Goal: Transaction & Acquisition: Download file/media

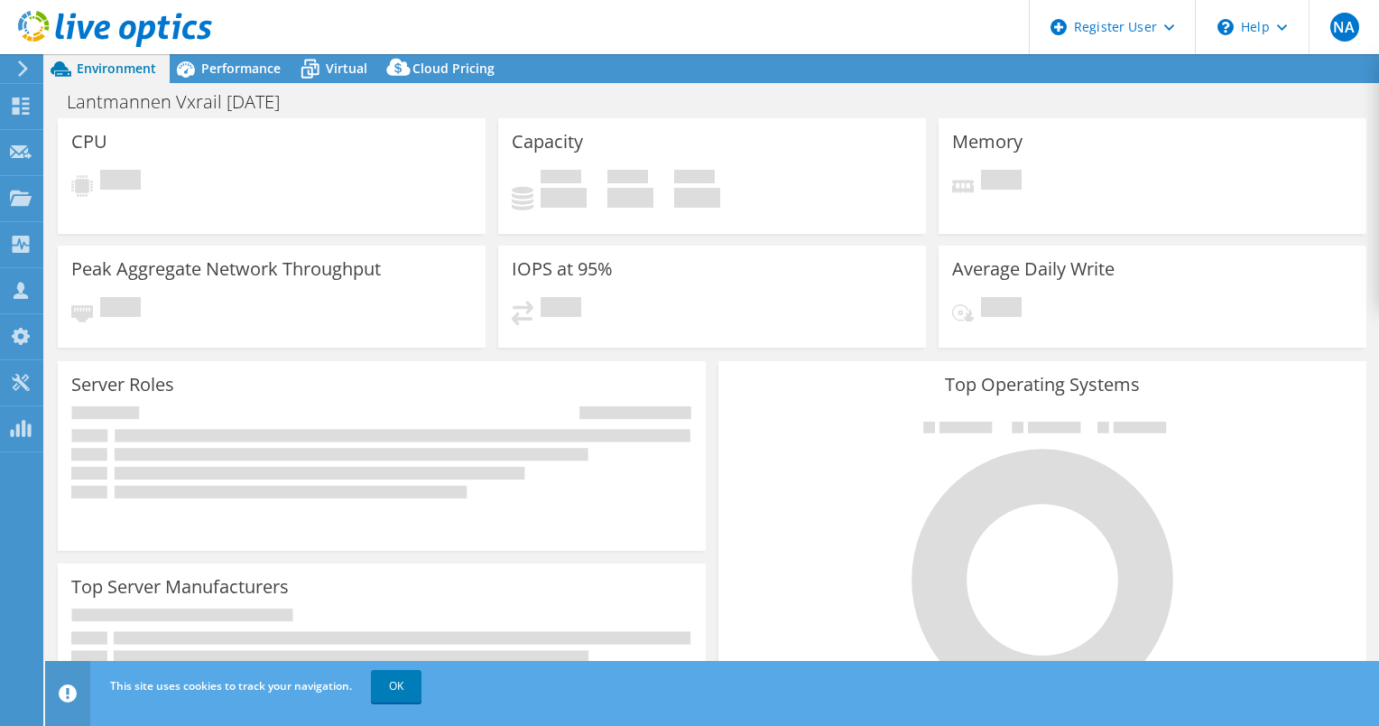
select select "USD"
select select "EUFrankfurt"
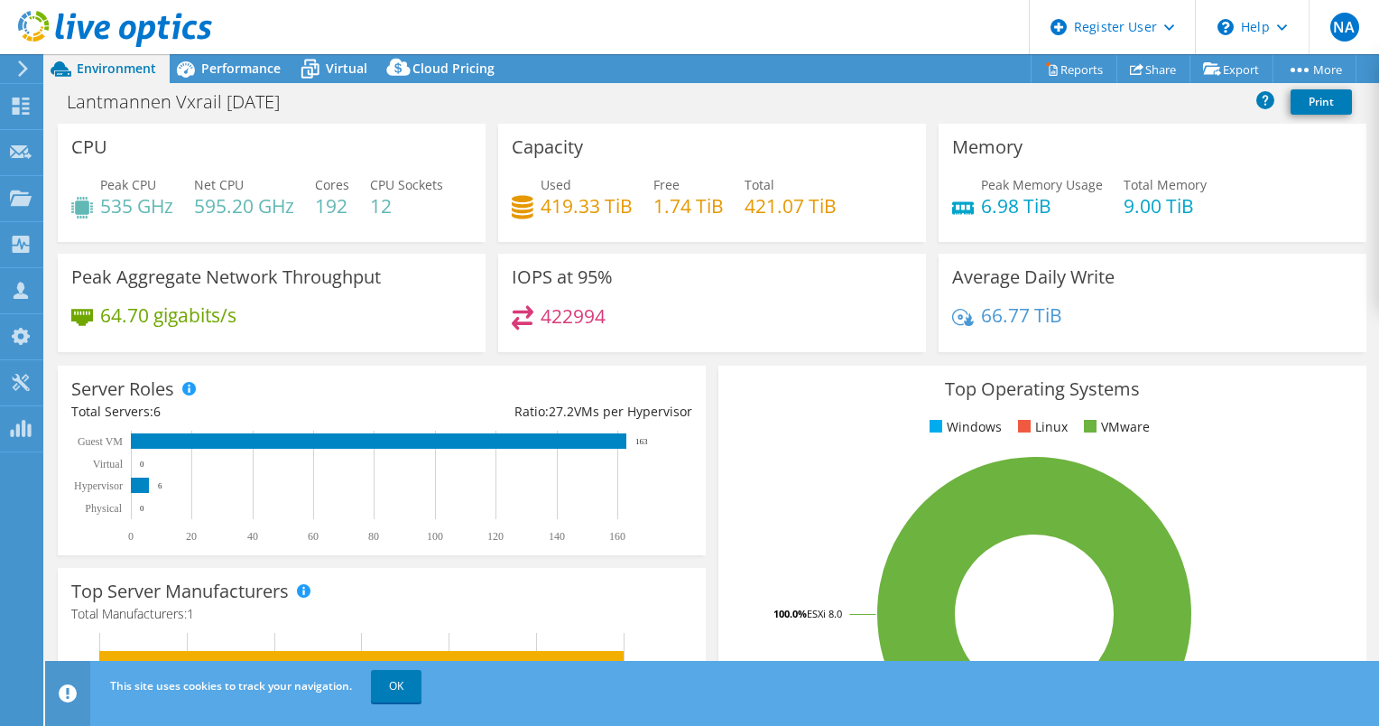
click at [33, 31] on icon at bounding box center [115, 29] width 194 height 37
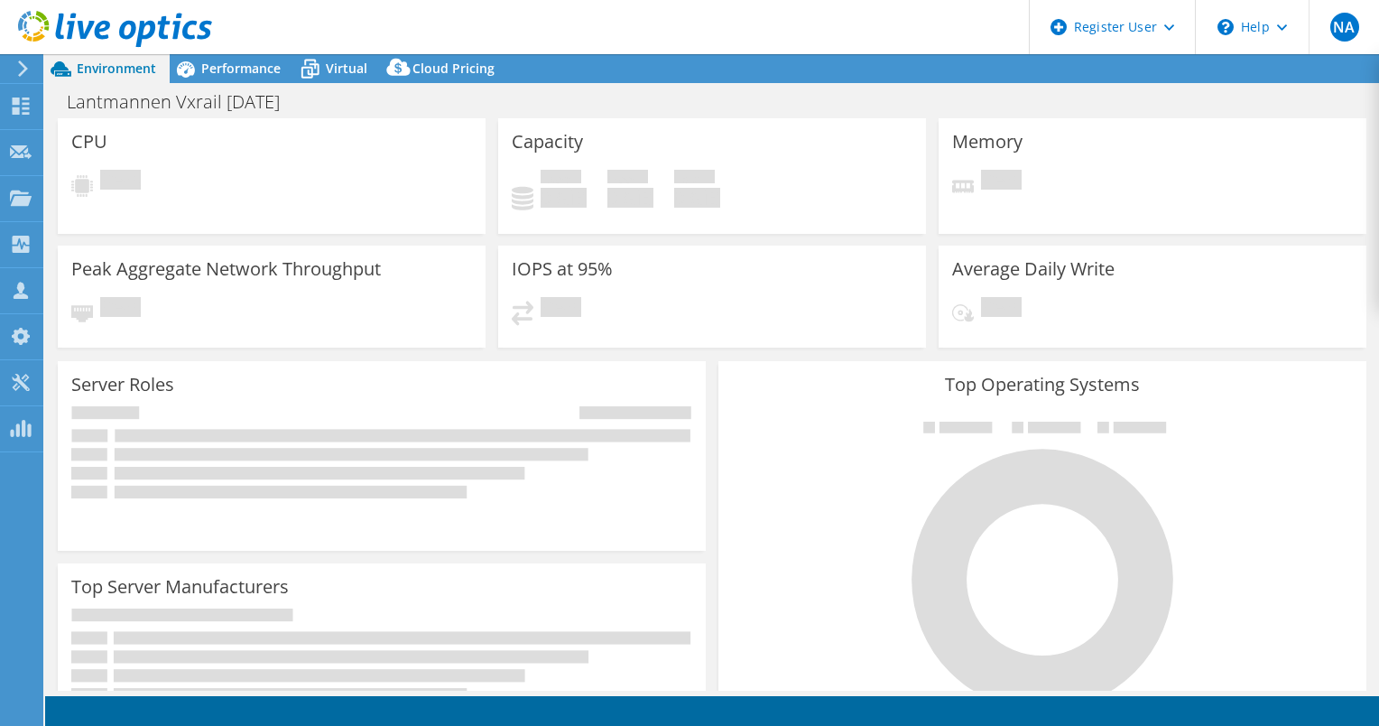
select select "EUFrankfurt"
select select "USD"
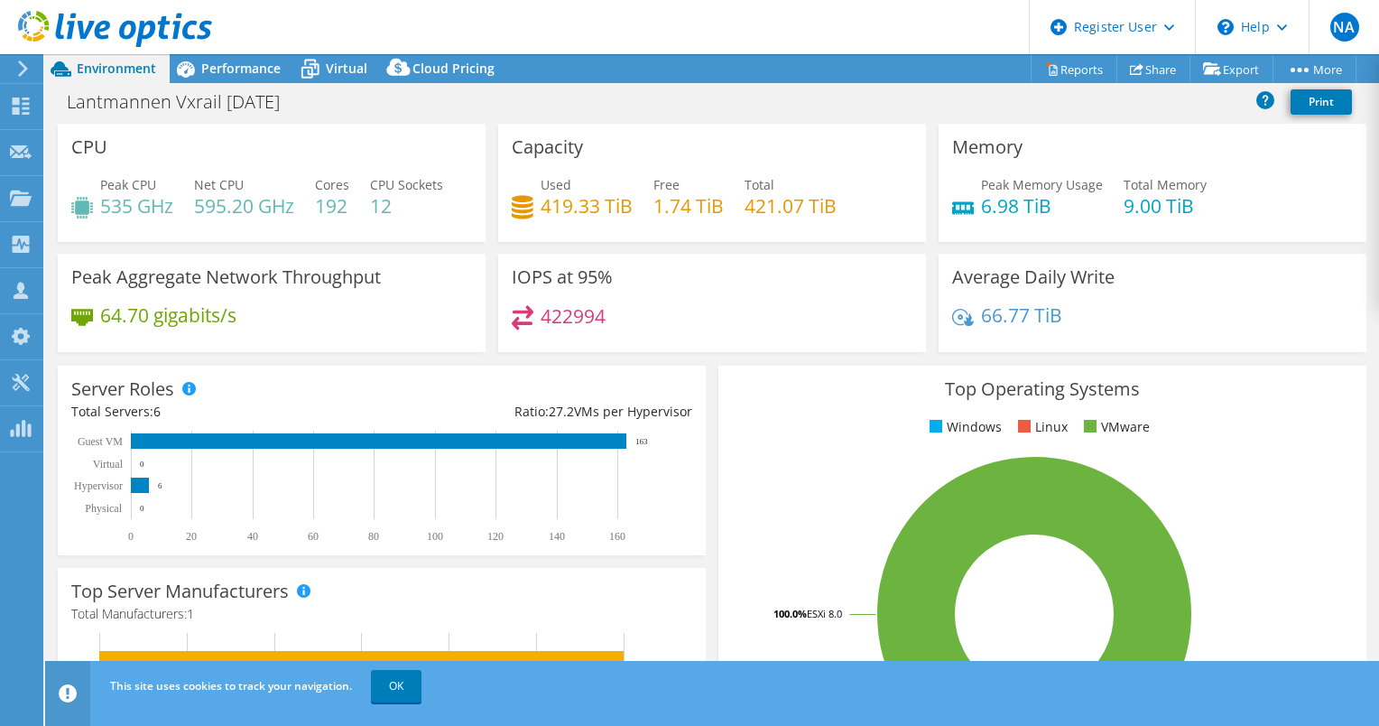
click at [18, 69] on icon at bounding box center [23, 68] width 14 height 16
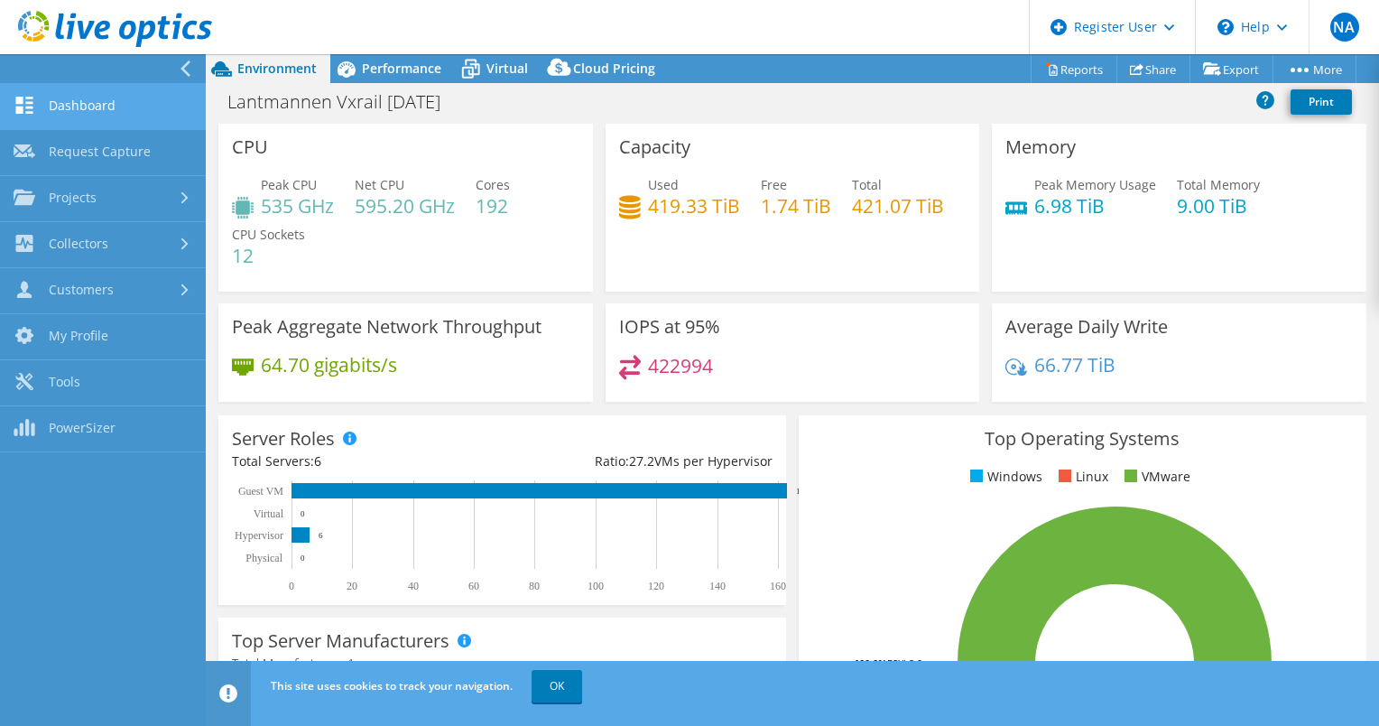
click at [58, 98] on link "Dashboard" at bounding box center [103, 107] width 206 height 46
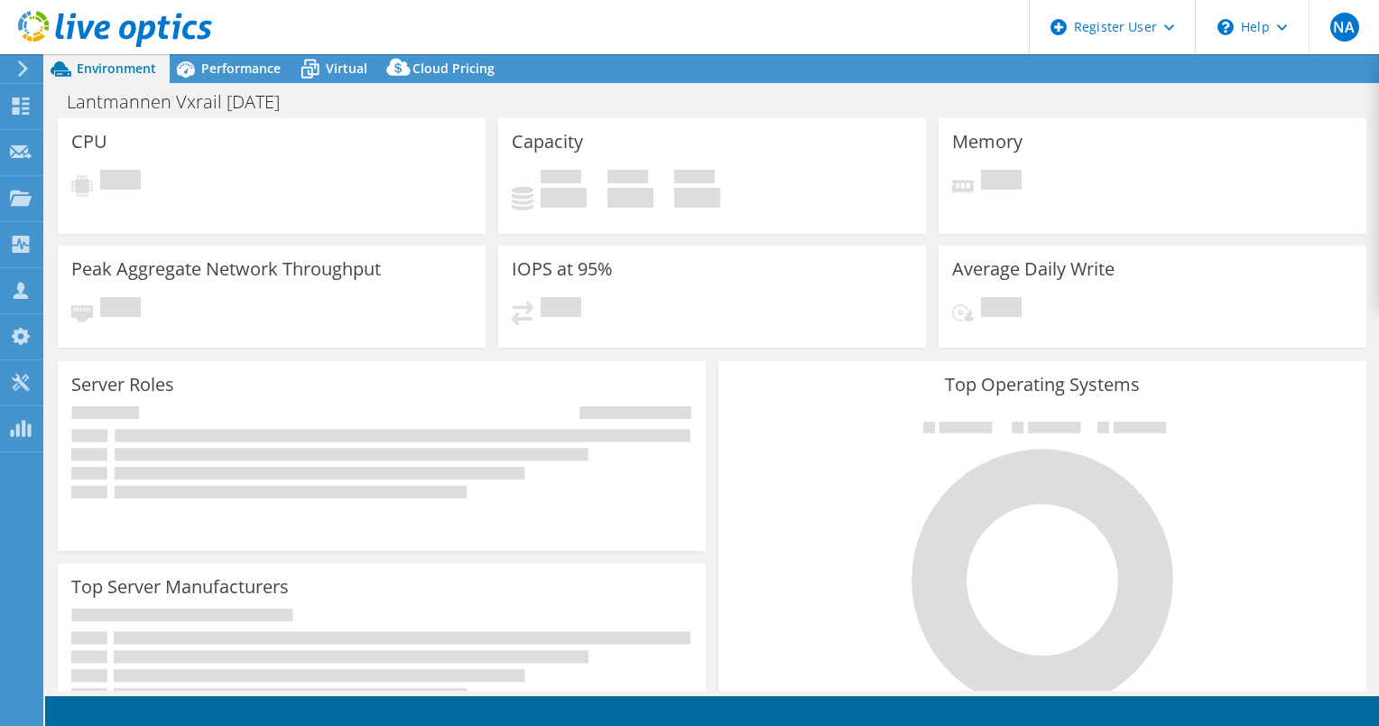
select select "EUFrankfurt"
select select "USD"
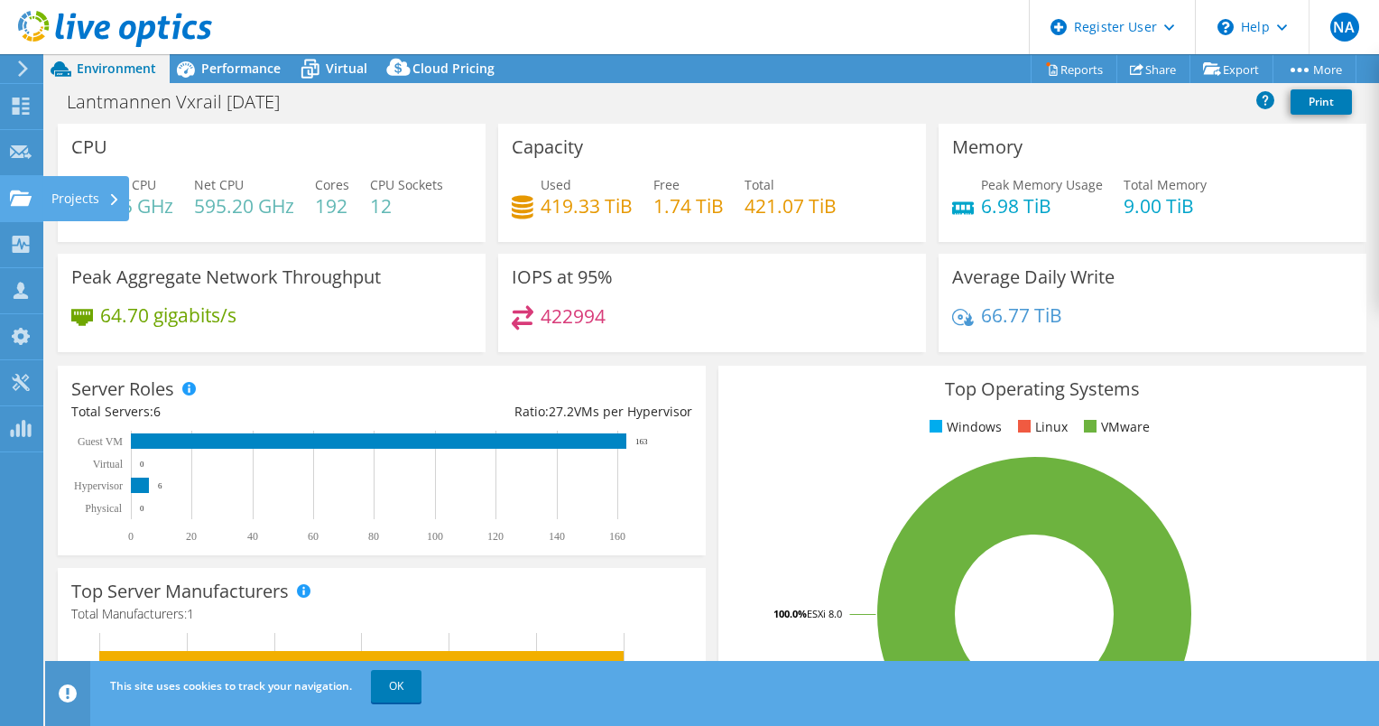
click at [11, 201] on icon at bounding box center [21, 198] width 22 height 17
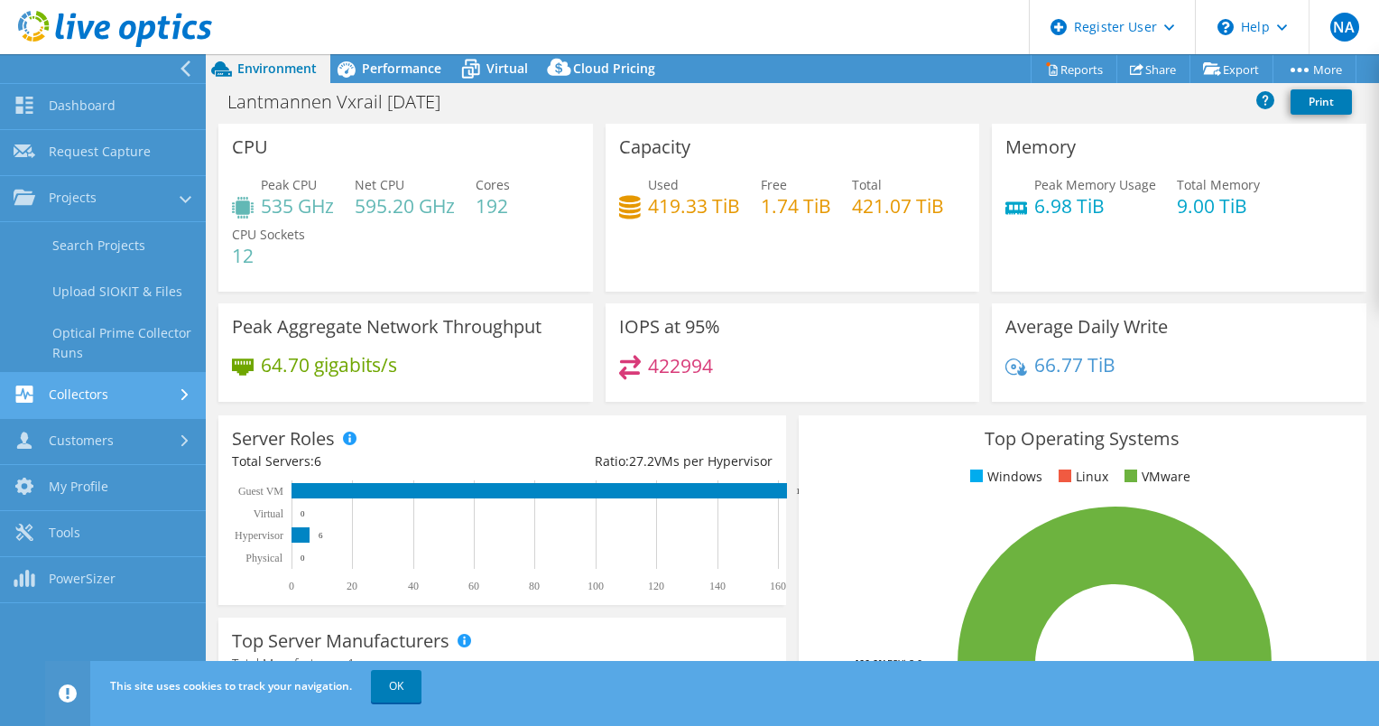
click at [46, 388] on link "Collectors" at bounding box center [103, 396] width 206 height 46
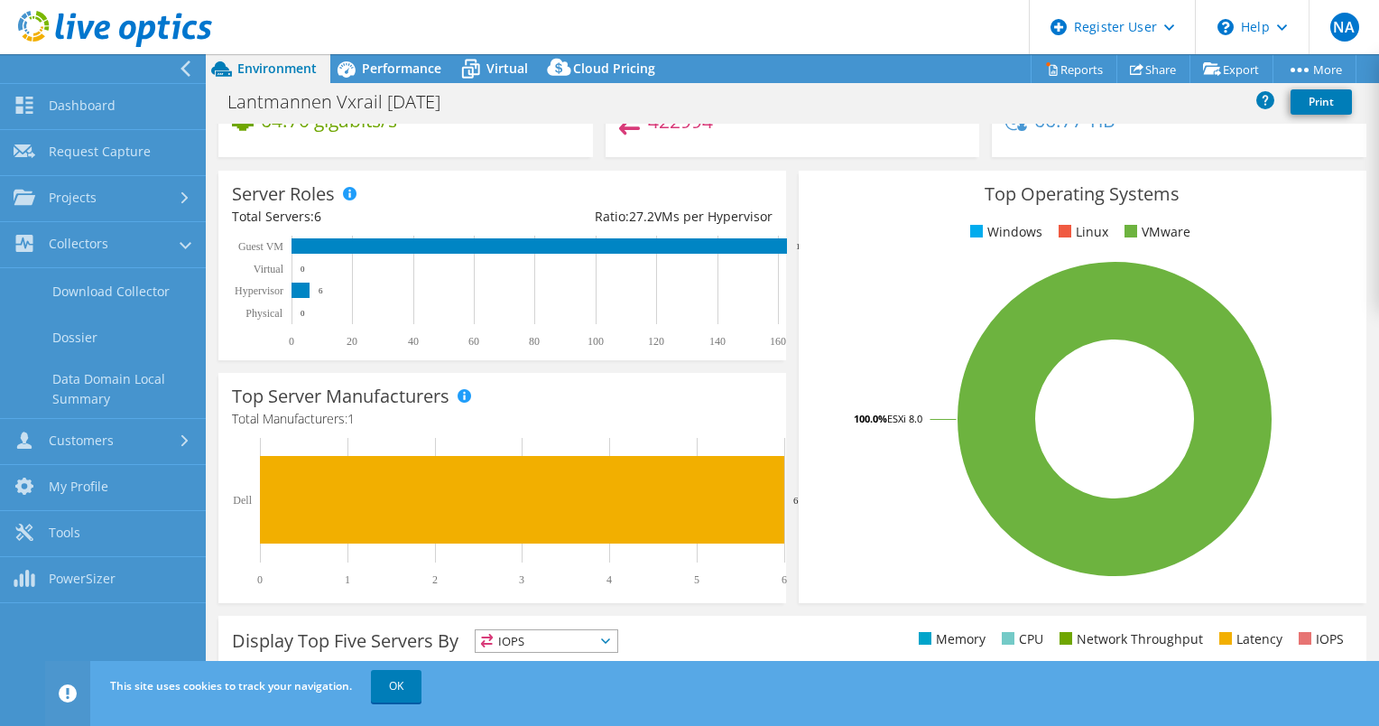
scroll to position [260, 0]
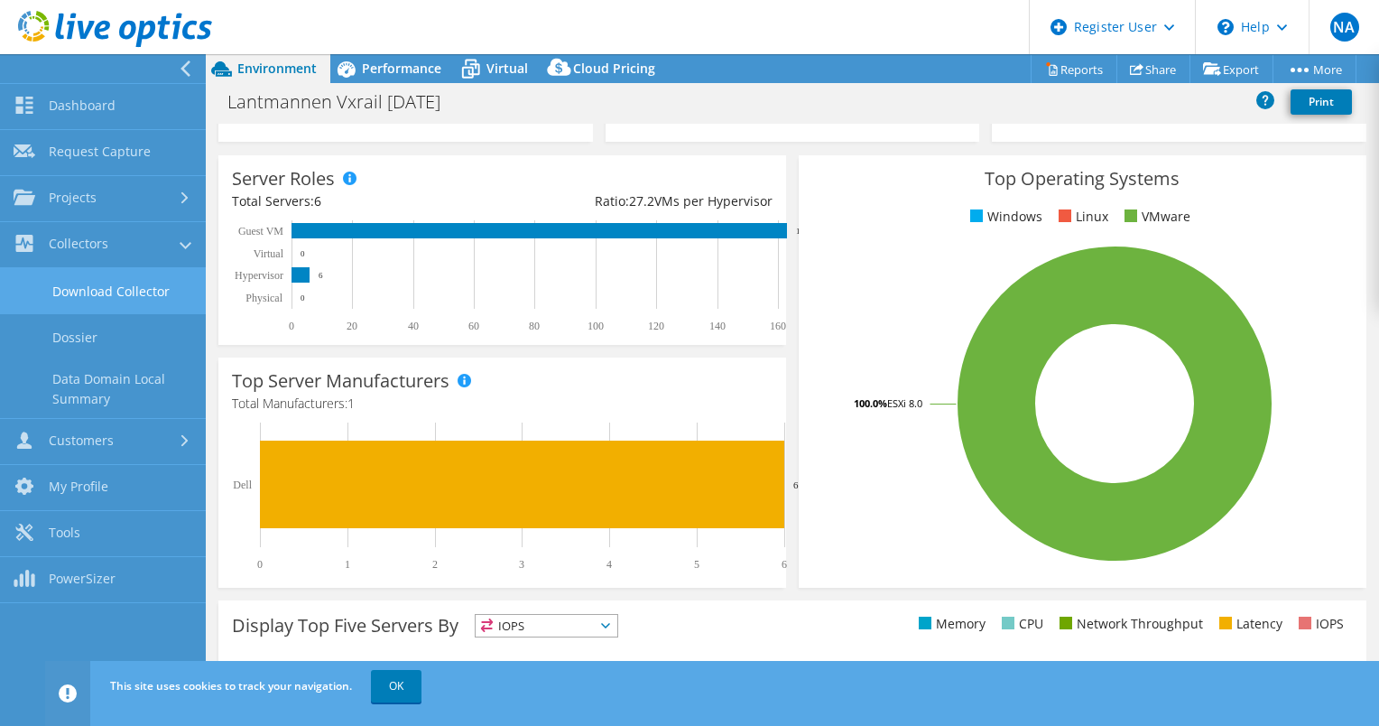
click at [108, 302] on link "Download Collector" at bounding box center [103, 291] width 206 height 46
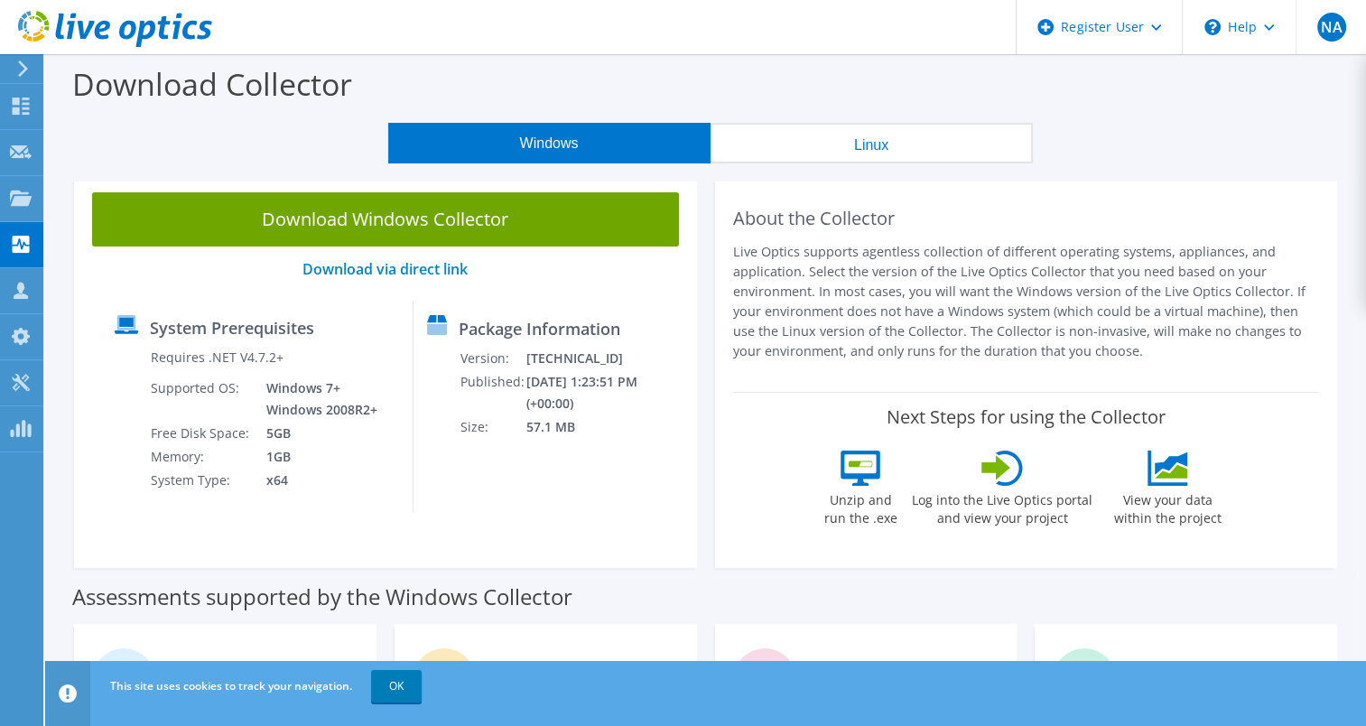
click at [16, 65] on icon at bounding box center [23, 68] width 14 height 16
